Goal: Transaction & Acquisition: Purchase product/service

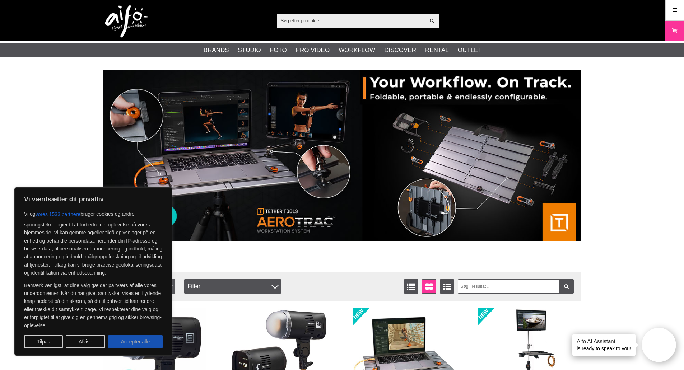
click at [137, 342] on button "Accepter alle" at bounding box center [135, 341] width 55 height 13
checkbox input "true"
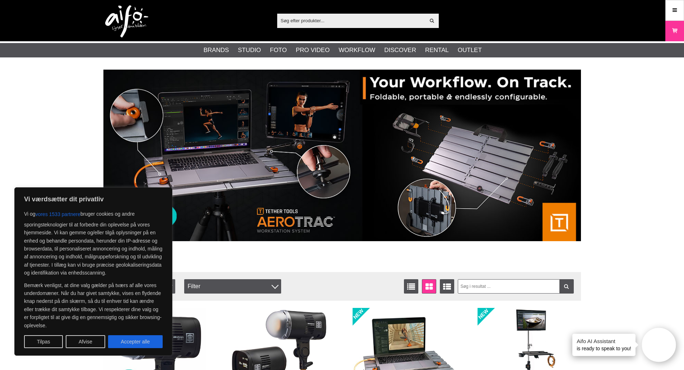
checkbox input "true"
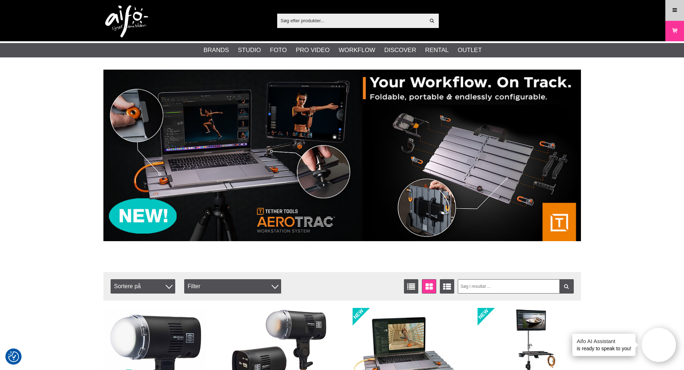
click at [676, 11] on icon at bounding box center [674, 10] width 6 height 8
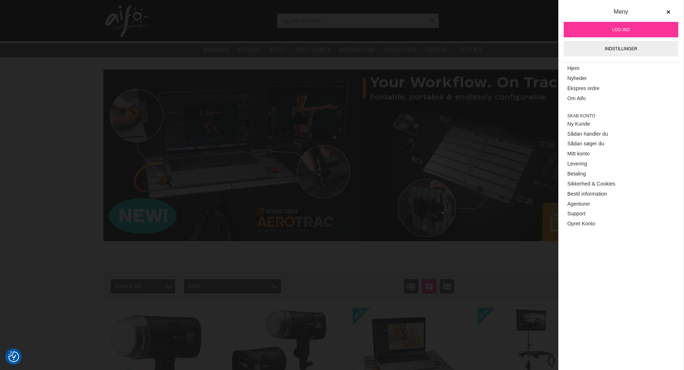
click at [648, 29] on link "Log ind" at bounding box center [621, 29] width 115 height 15
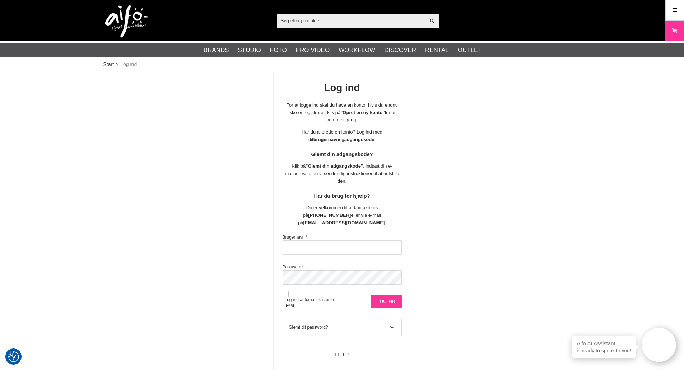
type input "SvHenrik"
click at [391, 295] on input "Log ind" at bounding box center [386, 301] width 31 height 13
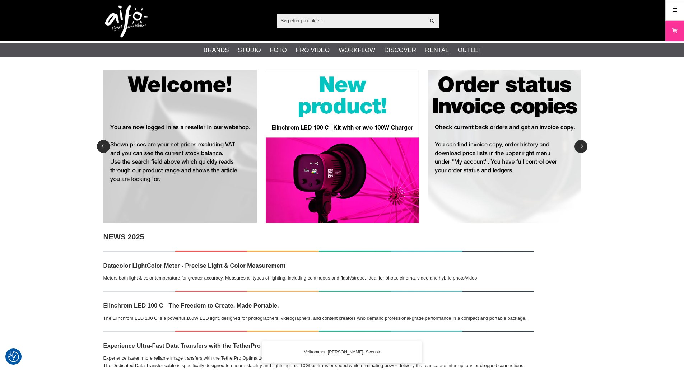
click at [339, 25] on input "text" at bounding box center [351, 20] width 148 height 11
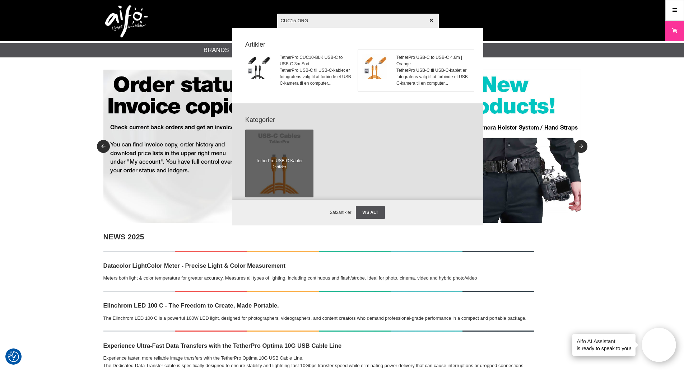
type input "CUC15-ORG"
click at [435, 64] on span "TetherPro USB-C to USB-C 4.6m | Orange" at bounding box center [432, 60] width 73 height 13
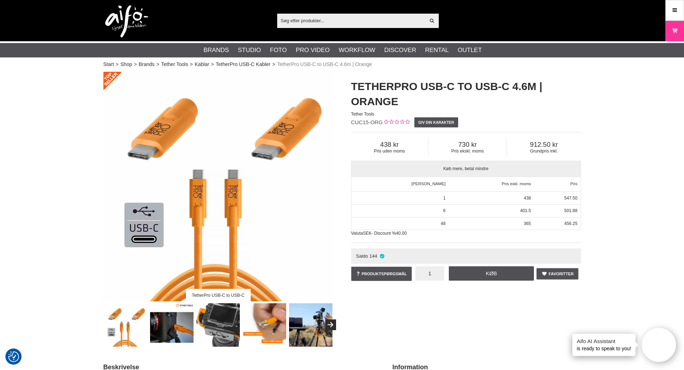
click at [437, 274] on input "1" at bounding box center [429, 273] width 29 height 14
type input "10"
click at [481, 271] on link "Køb" at bounding box center [491, 273] width 85 height 14
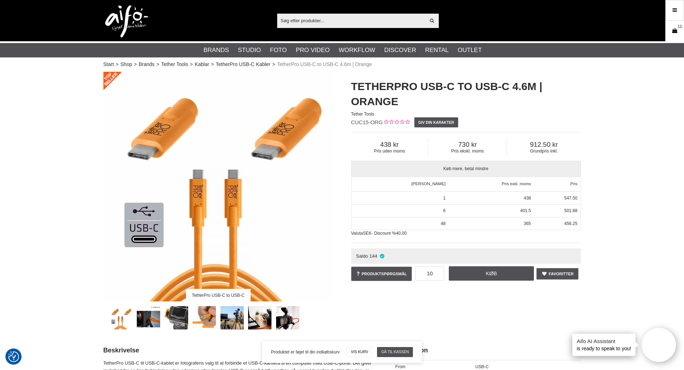
click at [672, 31] on icon at bounding box center [674, 31] width 7 height 8
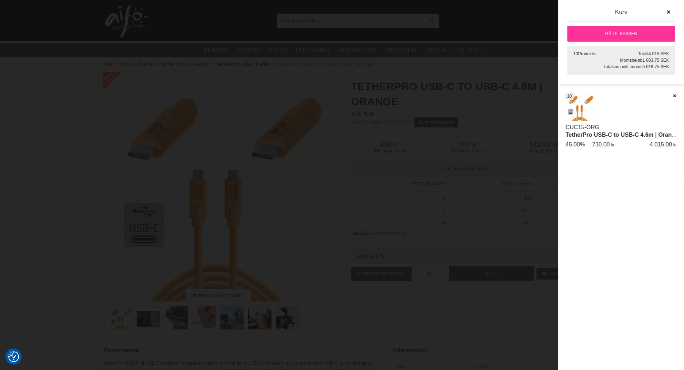
click at [652, 33] on link "Gå til kassen" at bounding box center [621, 34] width 108 height 16
